Goal: Task Accomplishment & Management: Manage account settings

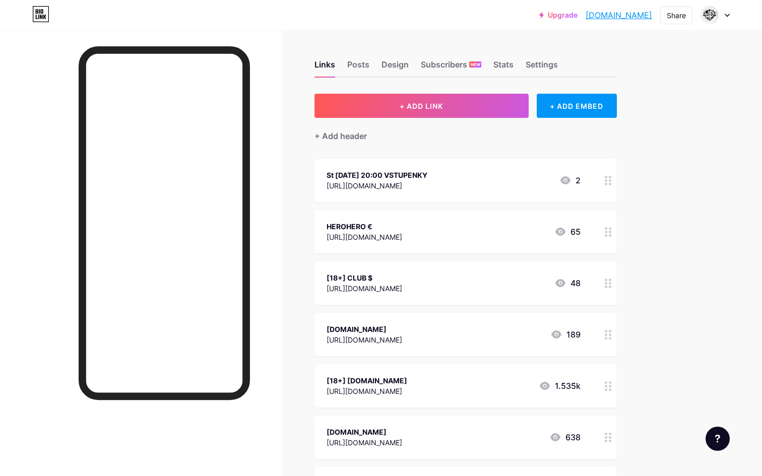
scroll to position [42, 0]
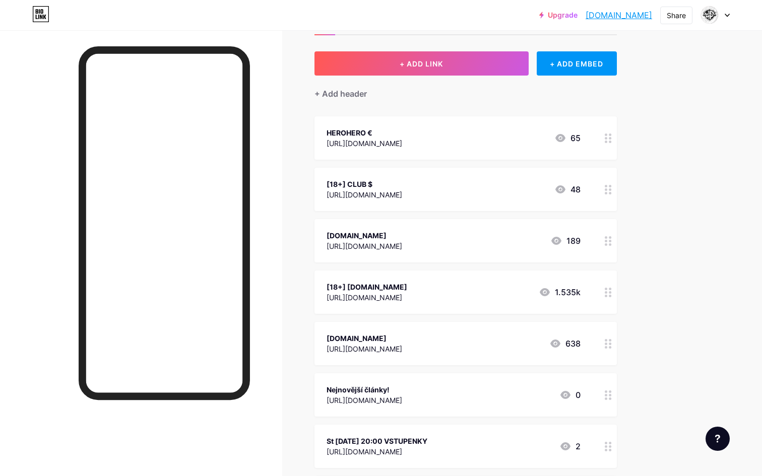
click at [340, 229] on div "[DOMAIN_NAME] [URL][DOMAIN_NAME]" at bounding box center [364, 240] width 76 height 23
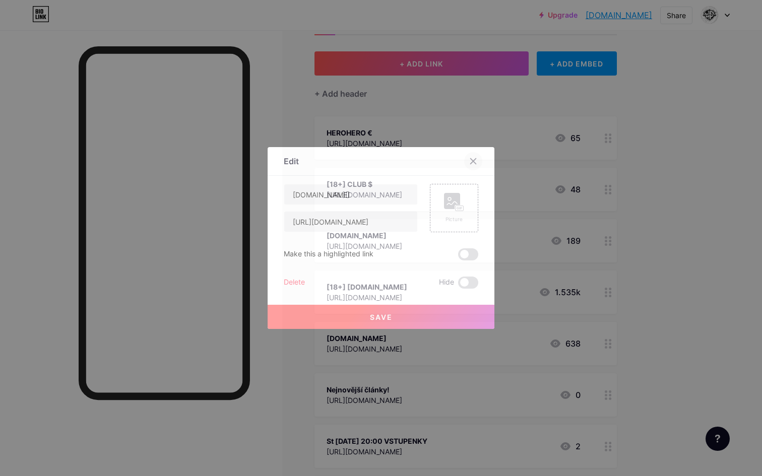
click at [469, 162] on div at bounding box center [473, 161] width 18 height 18
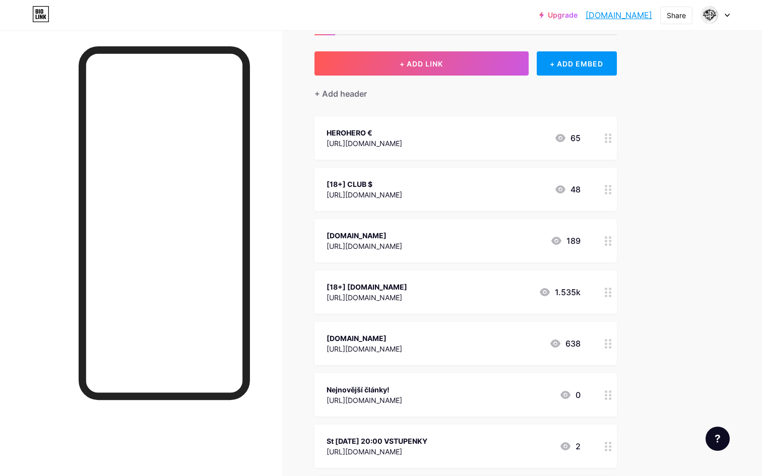
click at [378, 183] on div "[18+] CLUB $" at bounding box center [364, 184] width 76 height 11
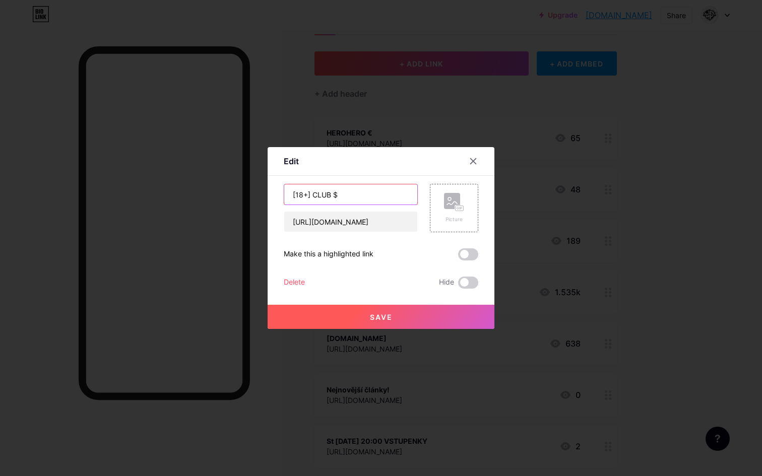
click at [310, 195] on input "[18+] CLUB $" at bounding box center [350, 194] width 133 height 20
type input "[18+]CLUB $"
click at [338, 322] on button "Save" at bounding box center [381, 317] width 227 height 24
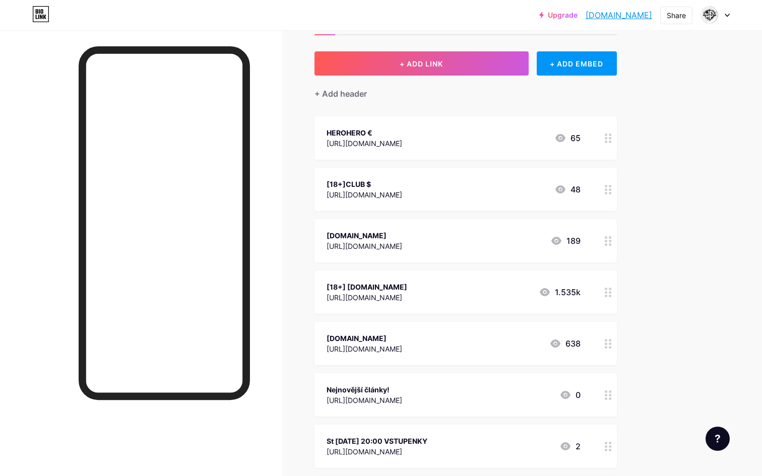
click at [402, 181] on div "[18+]CLUB $" at bounding box center [364, 184] width 76 height 11
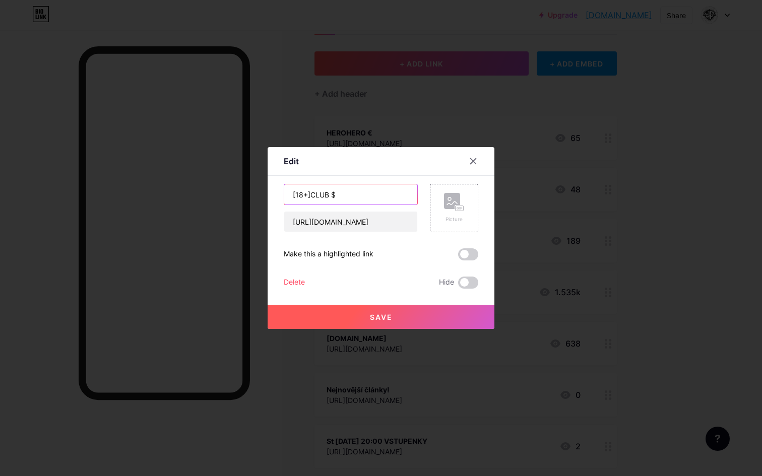
click at [309, 192] on input "[18+]CLUB $" at bounding box center [350, 194] width 133 height 20
drag, startPoint x: 309, startPoint y: 192, endPoint x: 274, endPoint y: 192, distance: 35.8
click at [274, 192] on div "Edit Content YouTube Play YouTube video without leaving your page. ADD Vimeo Pl…" at bounding box center [381, 238] width 227 height 182
type input "[18+] CLUB $"
click at [359, 310] on button "Save" at bounding box center [381, 317] width 227 height 24
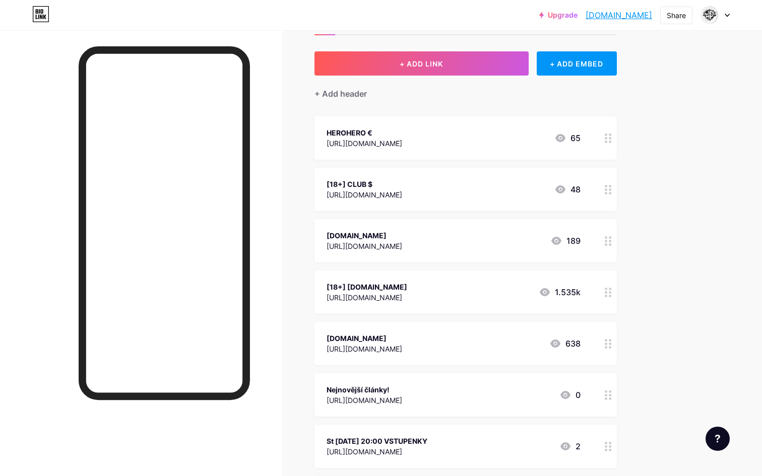
click at [365, 235] on div "[DOMAIN_NAME]" at bounding box center [364, 235] width 76 height 11
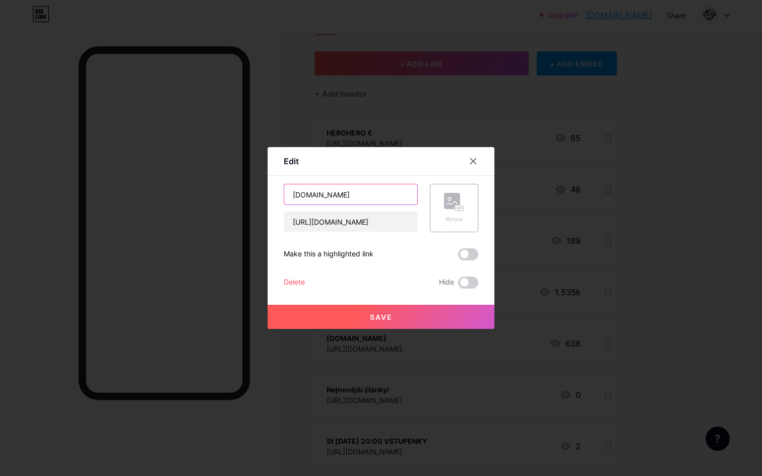
click at [292, 192] on input "[DOMAIN_NAME]" at bounding box center [350, 194] width 133 height 20
paste input "[18+]"
type input "[18+] [DOMAIN_NAME]"
click at [339, 319] on button "Save" at bounding box center [381, 317] width 227 height 24
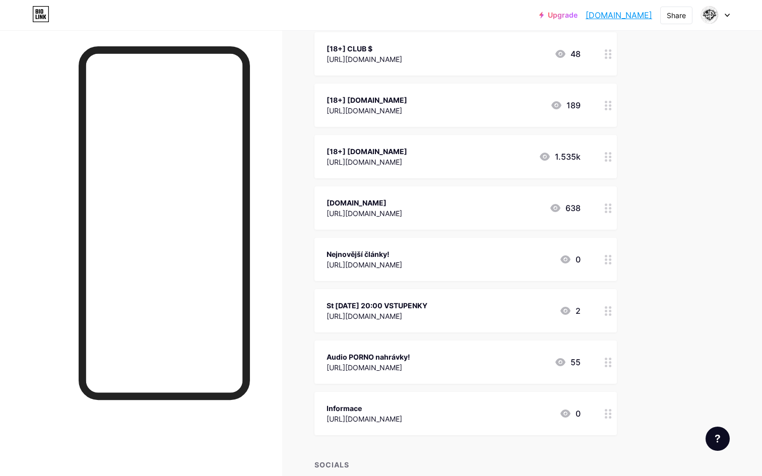
scroll to position [179, 0]
drag, startPoint x: 607, startPoint y: 357, endPoint x: 605, endPoint y: 365, distance: 8.2
click at [605, 365] on icon at bounding box center [608, 362] width 7 height 10
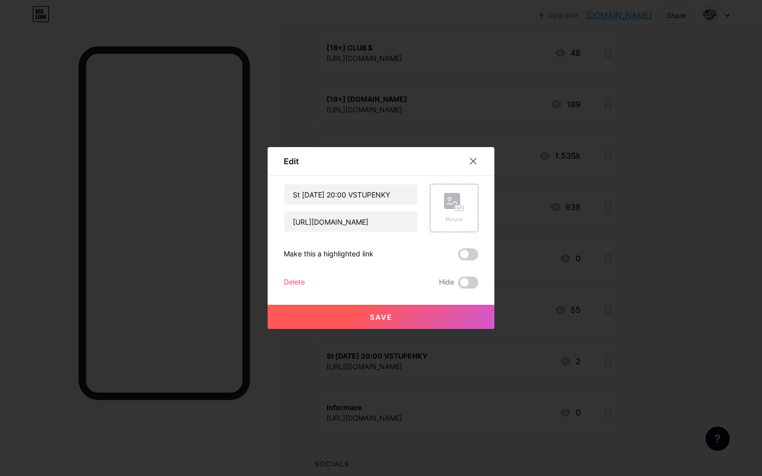
click at [410, 319] on button "Save" at bounding box center [381, 317] width 227 height 24
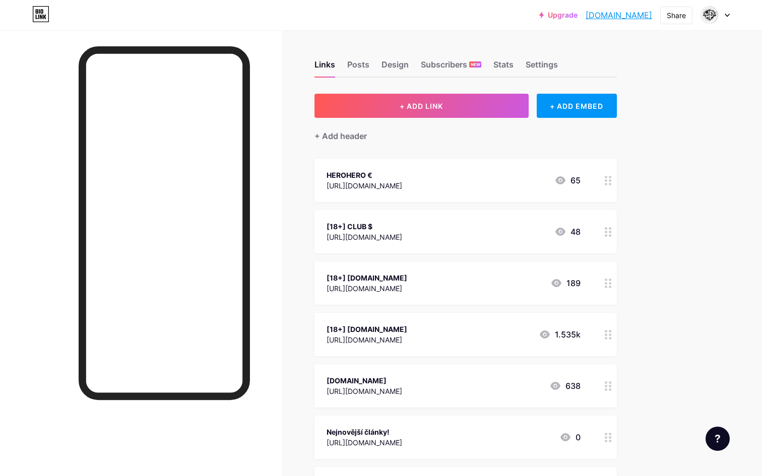
scroll to position [0, 0]
click at [537, 69] on div "Settings" at bounding box center [541, 67] width 32 height 18
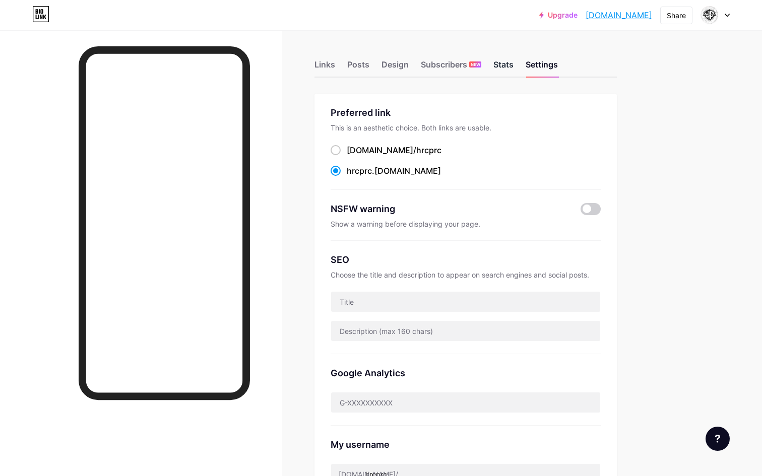
click at [504, 65] on div "Stats" at bounding box center [503, 67] width 20 height 18
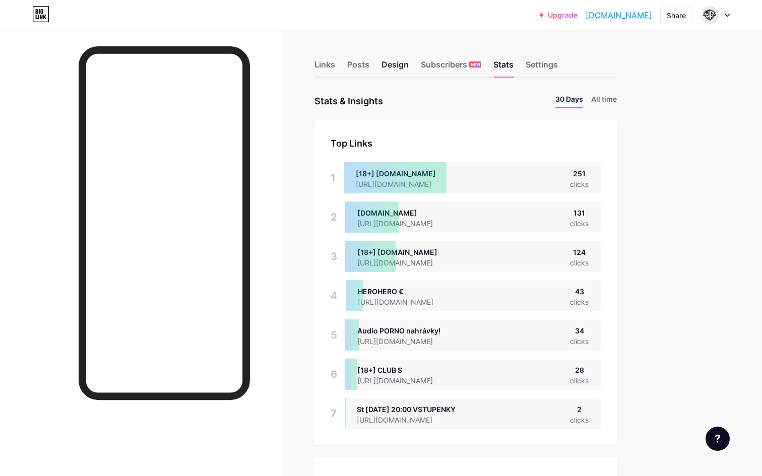
scroll to position [476, 762]
click at [332, 65] on div "Links" at bounding box center [324, 67] width 21 height 18
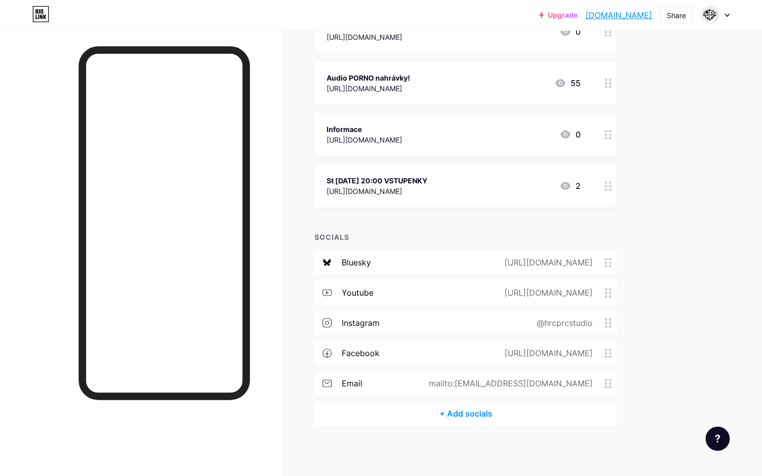
scroll to position [405, 0]
click at [605, 184] on icon at bounding box center [608, 187] width 7 height 10
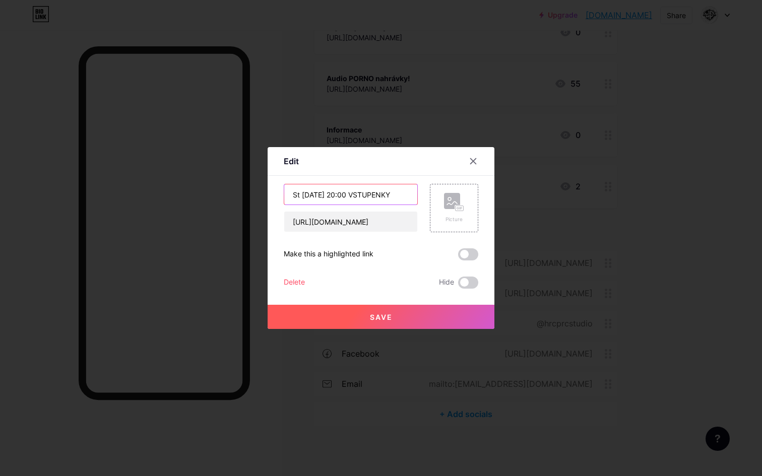
drag, startPoint x: 345, startPoint y: 192, endPoint x: 401, endPoint y: 192, distance: 55.4
click at [400, 192] on input "St [DATE] 20:00 VSTUPENKY" at bounding box center [350, 194] width 133 height 20
click at [294, 193] on input "St [DATE] 20:00" at bounding box center [350, 194] width 133 height 20
paste input "VSTUPENKY"
type input "VSTUPENKY St [DATE] 20:00"
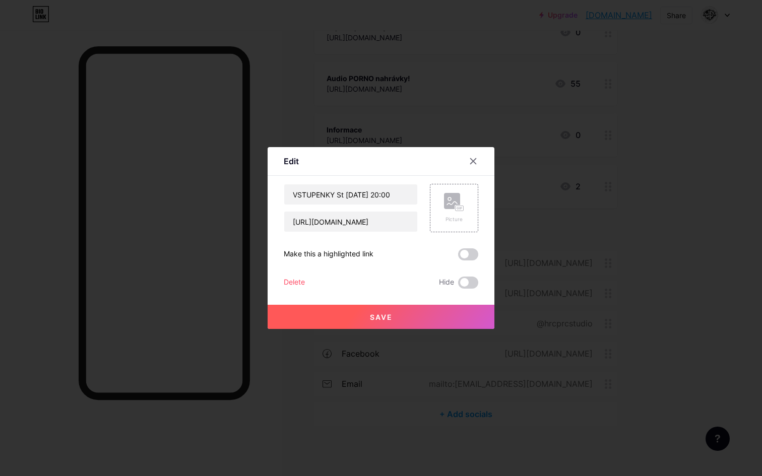
click at [371, 311] on button "Save" at bounding box center [381, 317] width 227 height 24
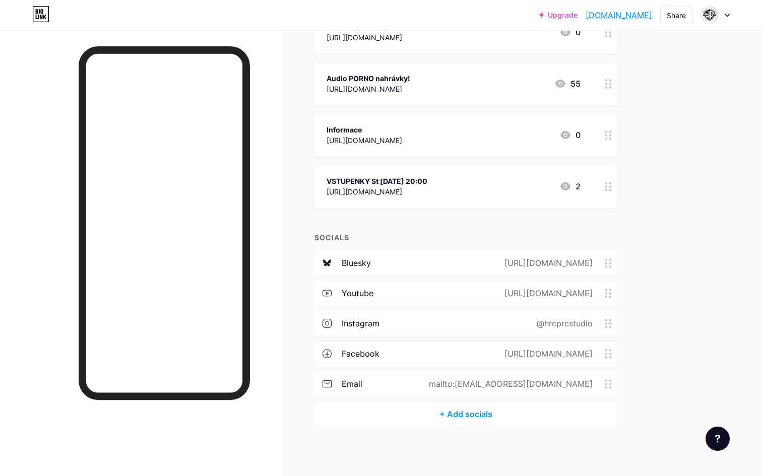
click at [445, 172] on div "VSTUPENKY St [DATE] 20:00 [URL][DOMAIN_NAME] 2" at bounding box center [465, 186] width 302 height 43
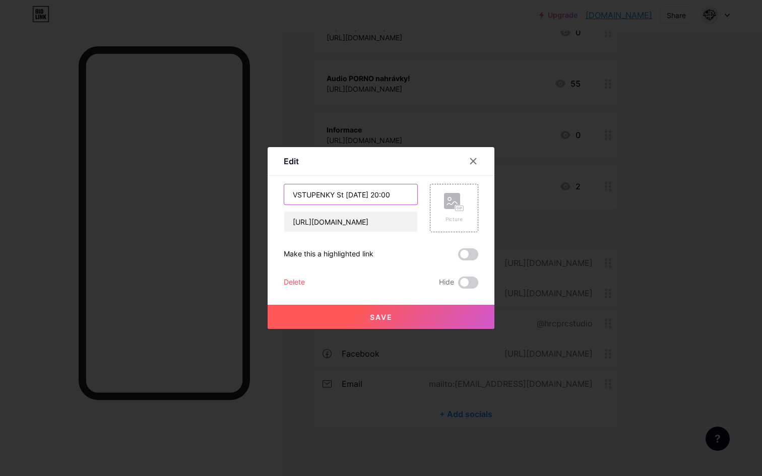
drag, startPoint x: 337, startPoint y: 194, endPoint x: 244, endPoint y: 183, distance: 92.9
click at [244, 184] on div "Edit Content YouTube Play YouTube video without leaving your page. ADD Vimeo Pl…" at bounding box center [381, 238] width 762 height 476
click at [353, 194] on input "St [DATE] 20:00" at bounding box center [350, 194] width 133 height 20
type input "St [DATE] 20:00 Projekce"
click at [380, 305] on button "Save" at bounding box center [381, 317] width 227 height 24
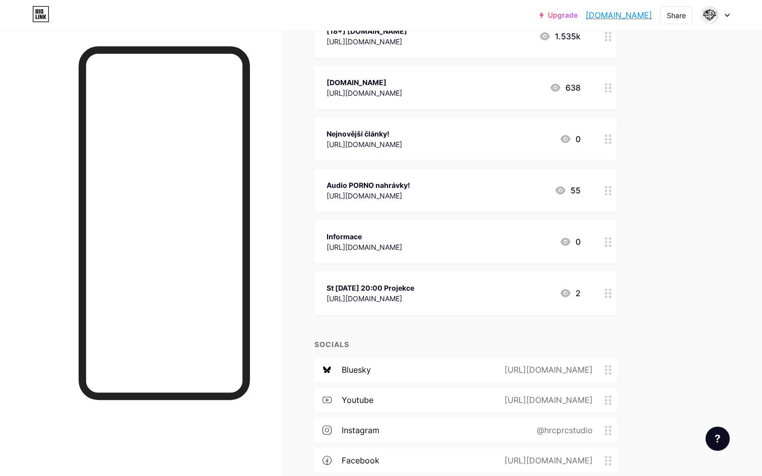
scroll to position [286, 0]
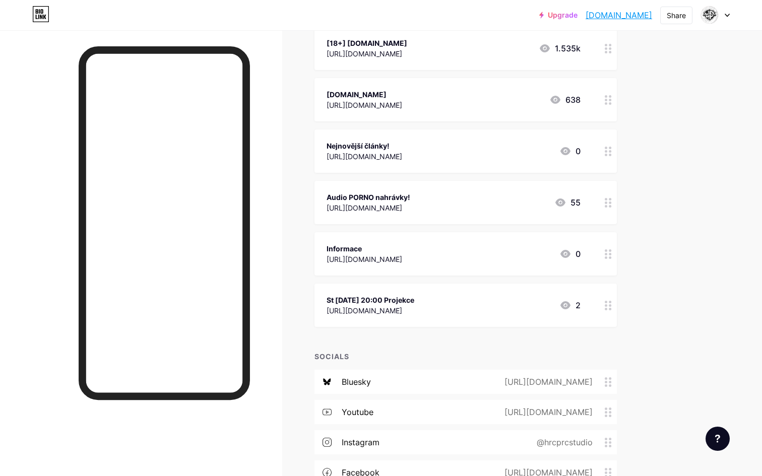
drag, startPoint x: 607, startPoint y: 292, endPoint x: 623, endPoint y: 330, distance: 41.7
click at [623, 330] on div "Links Posts Design Subscribers NEW Stats Settings + ADD LINK + ADD EMBED + Add …" at bounding box center [329, 169] width 659 height 851
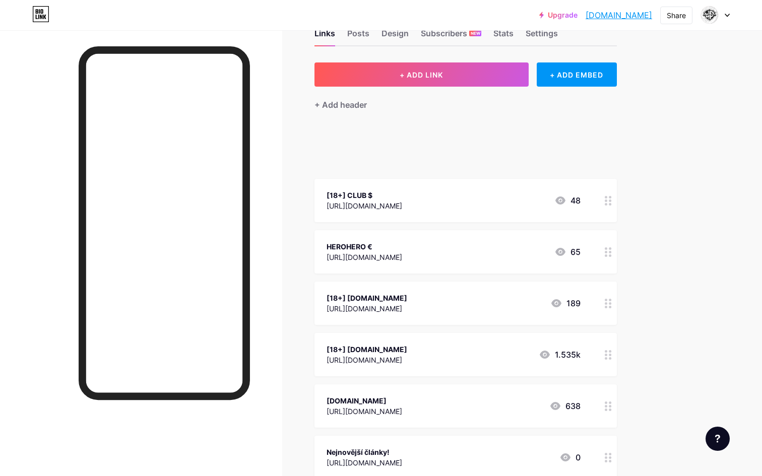
scroll to position [29, 0]
